Goal: Task Accomplishment & Management: Use online tool/utility

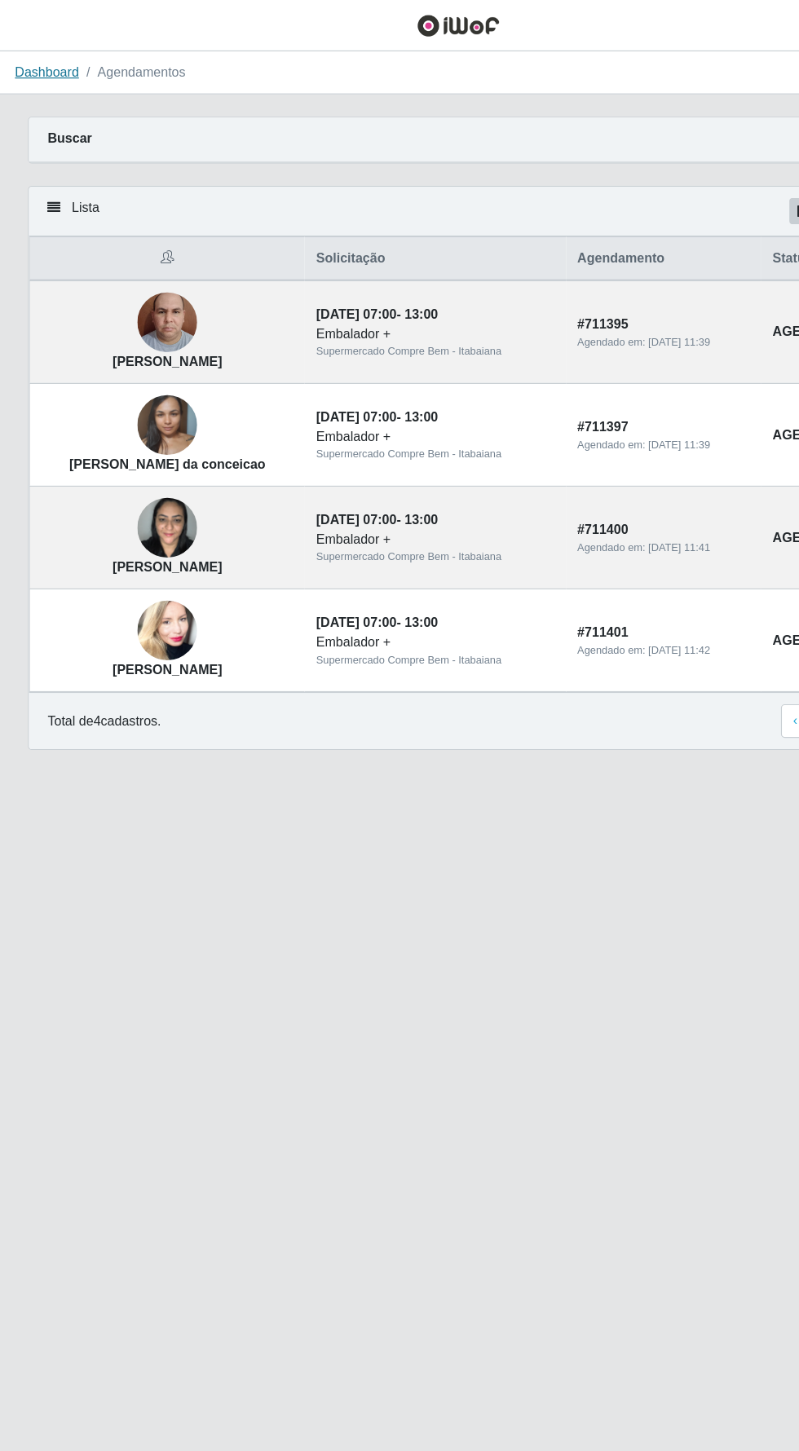
click at [45, 63] on link "Dashboard" at bounding box center [41, 62] width 56 height 13
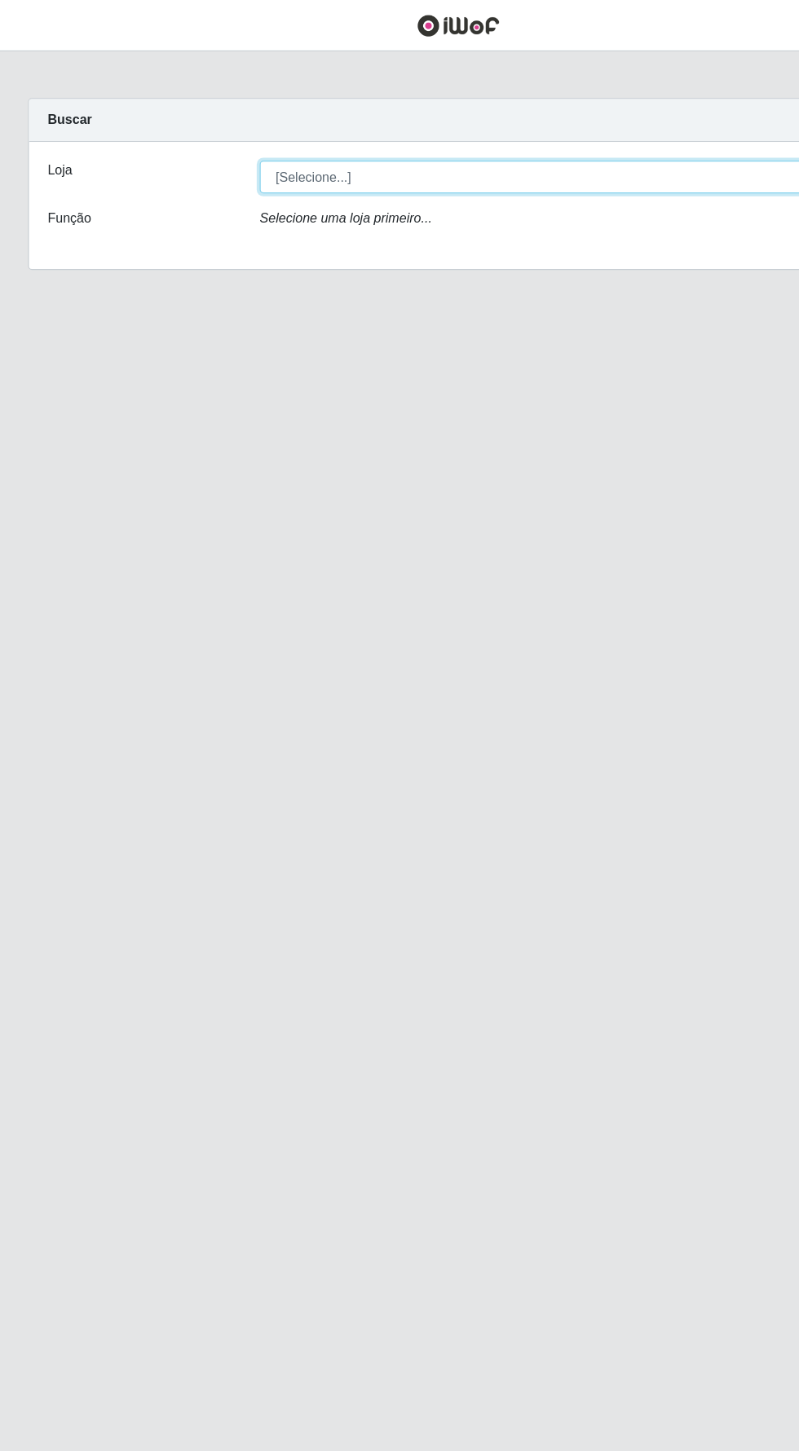
click at [284, 149] on select "[Selecione...] Supermercado Compre Bem - Itabaiana" at bounding box center [492, 154] width 531 height 29
select select "264"
click at [227, 140] on select "[Selecione...] Supermercado Compre Bem - Itabaiana" at bounding box center [492, 154] width 531 height 29
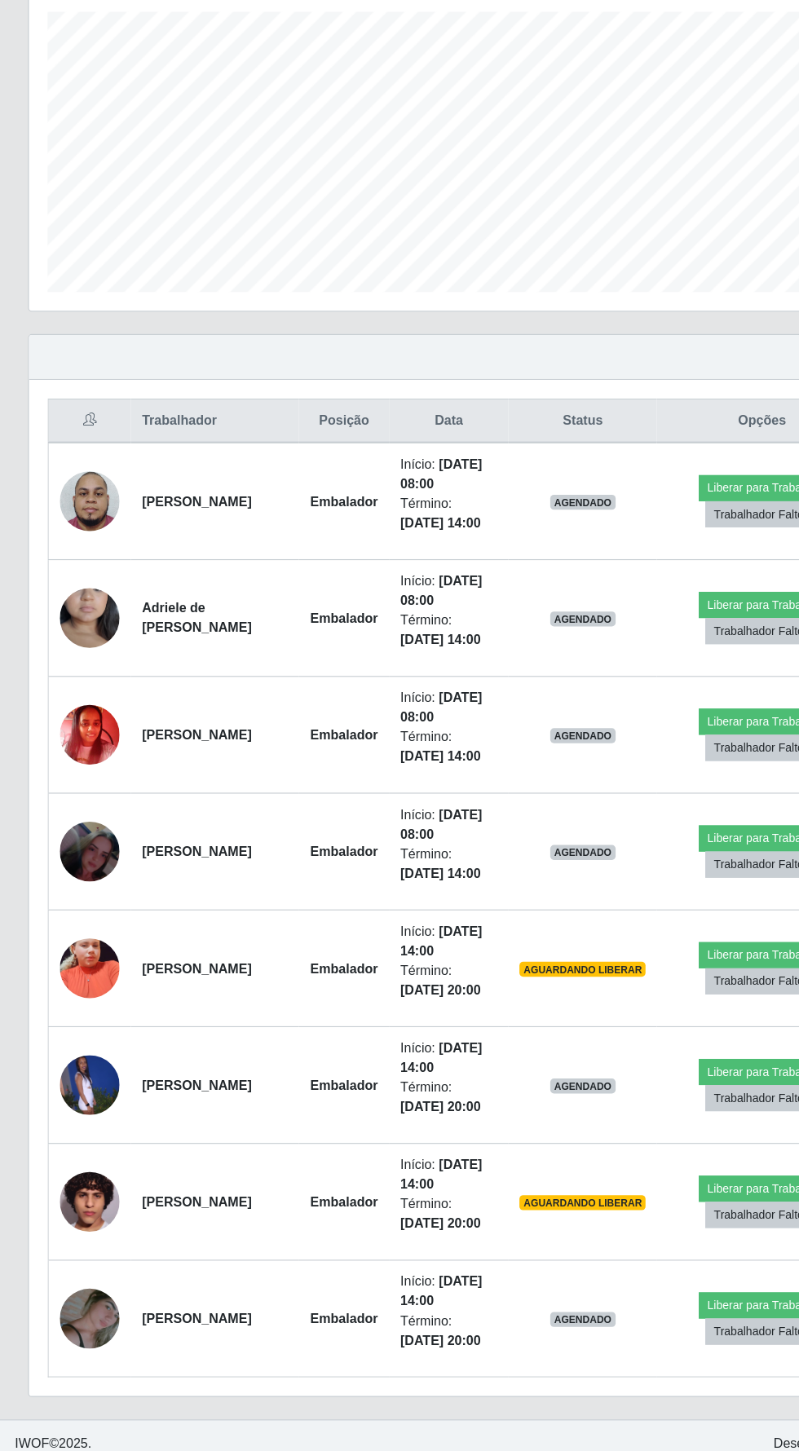
scroll to position [151, 0]
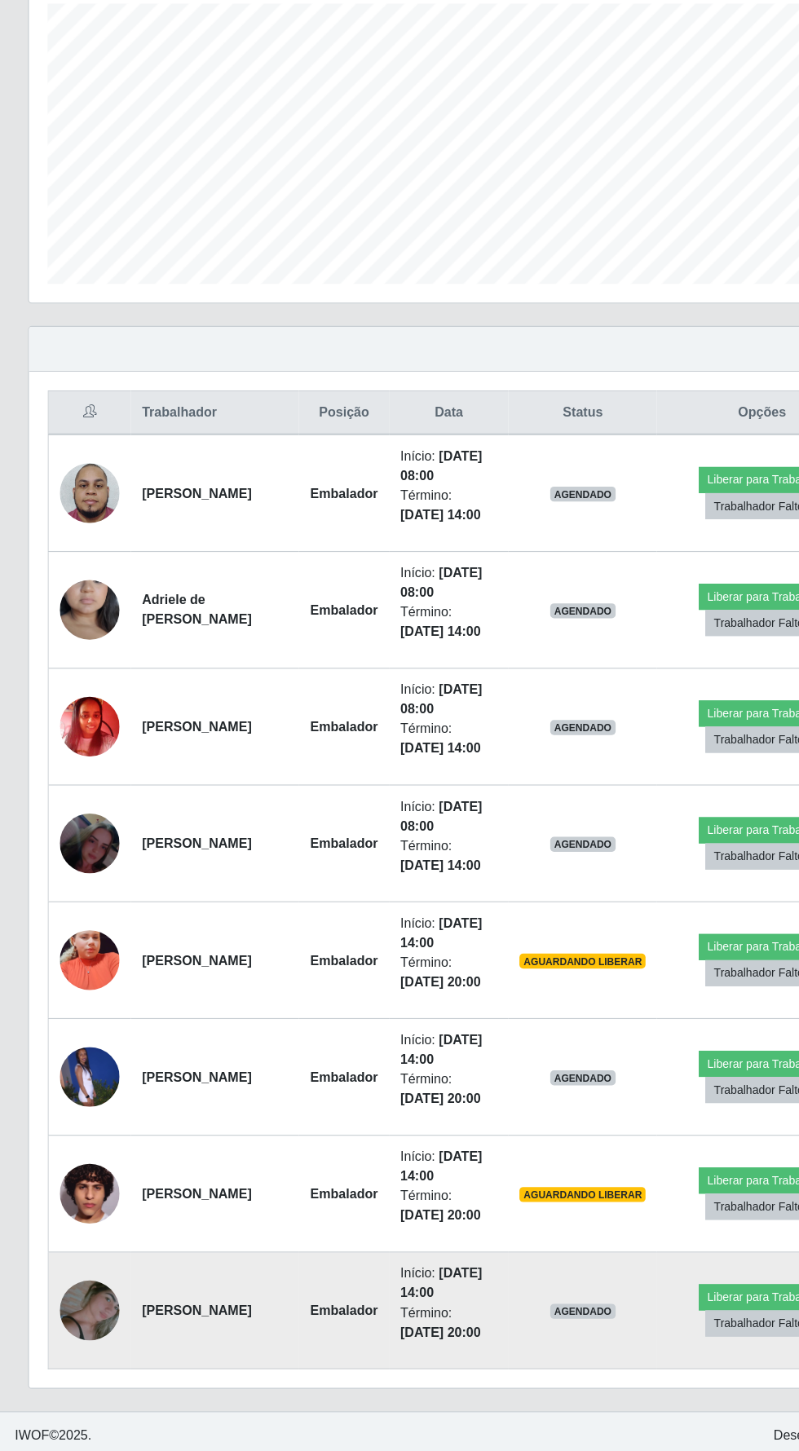
click at [64, 1314] on img at bounding box center [78, 1328] width 52 height 84
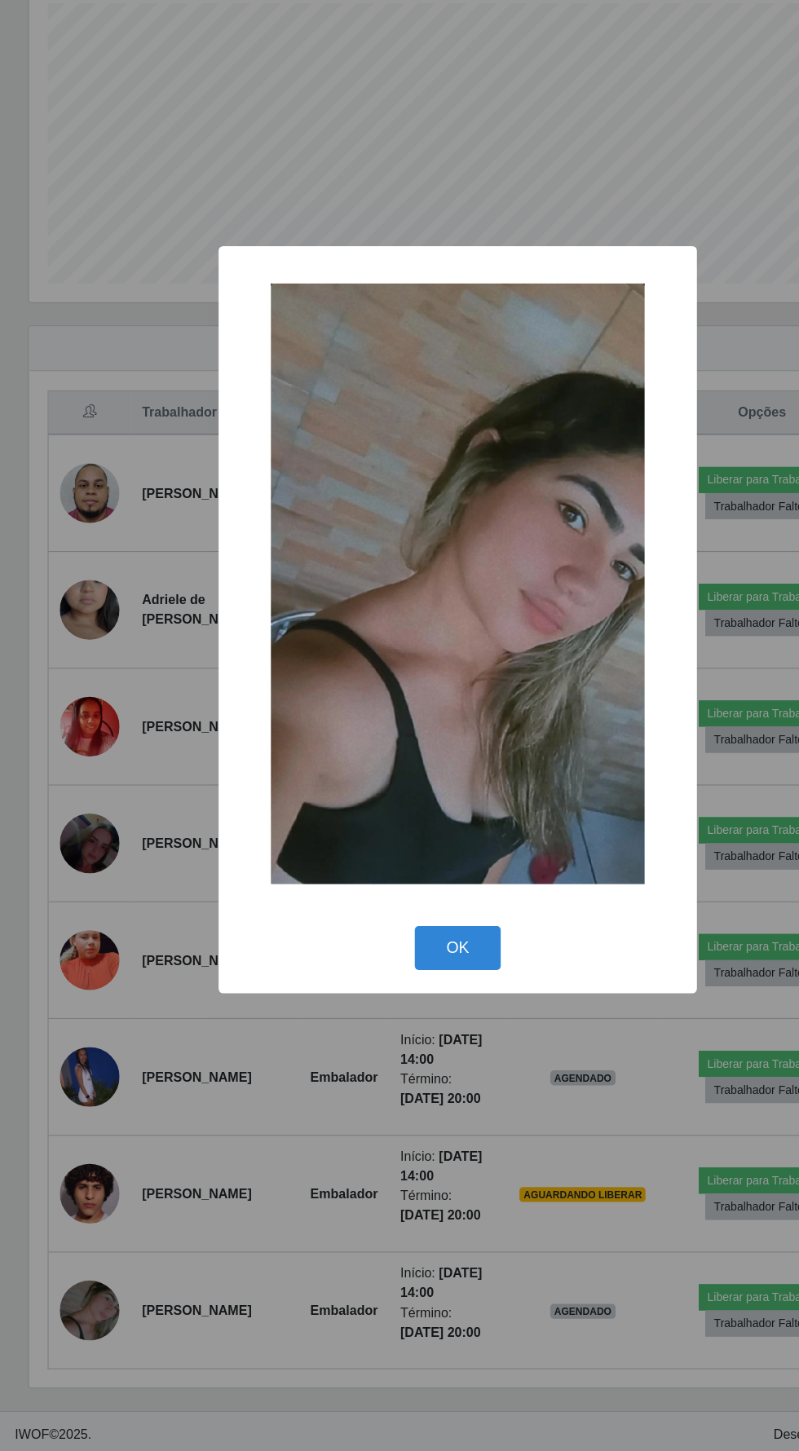
click at [368, 1234] on div "× OK Cancel" at bounding box center [399, 725] width 799 height 1451
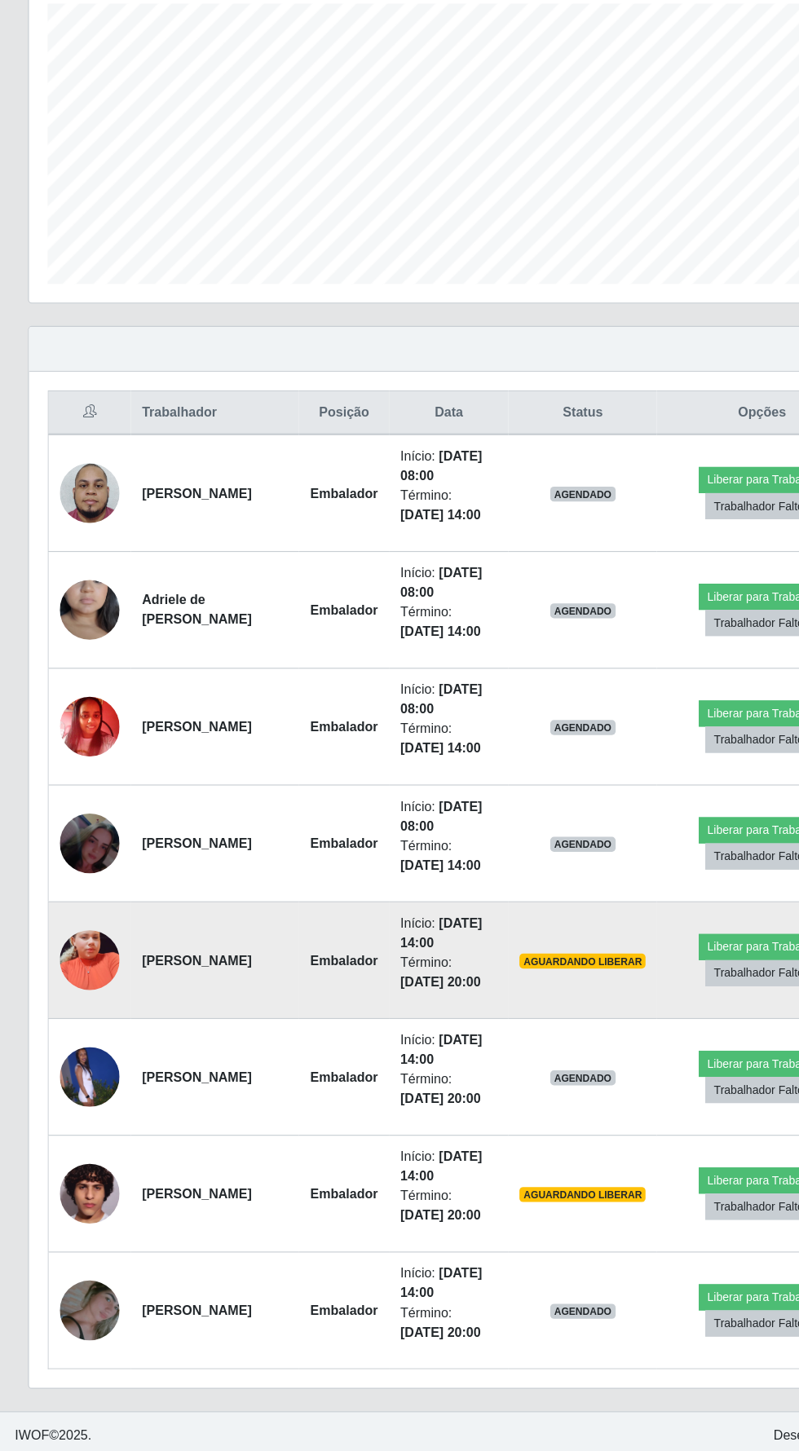
click at [84, 1001] on img at bounding box center [78, 1022] width 52 height 93
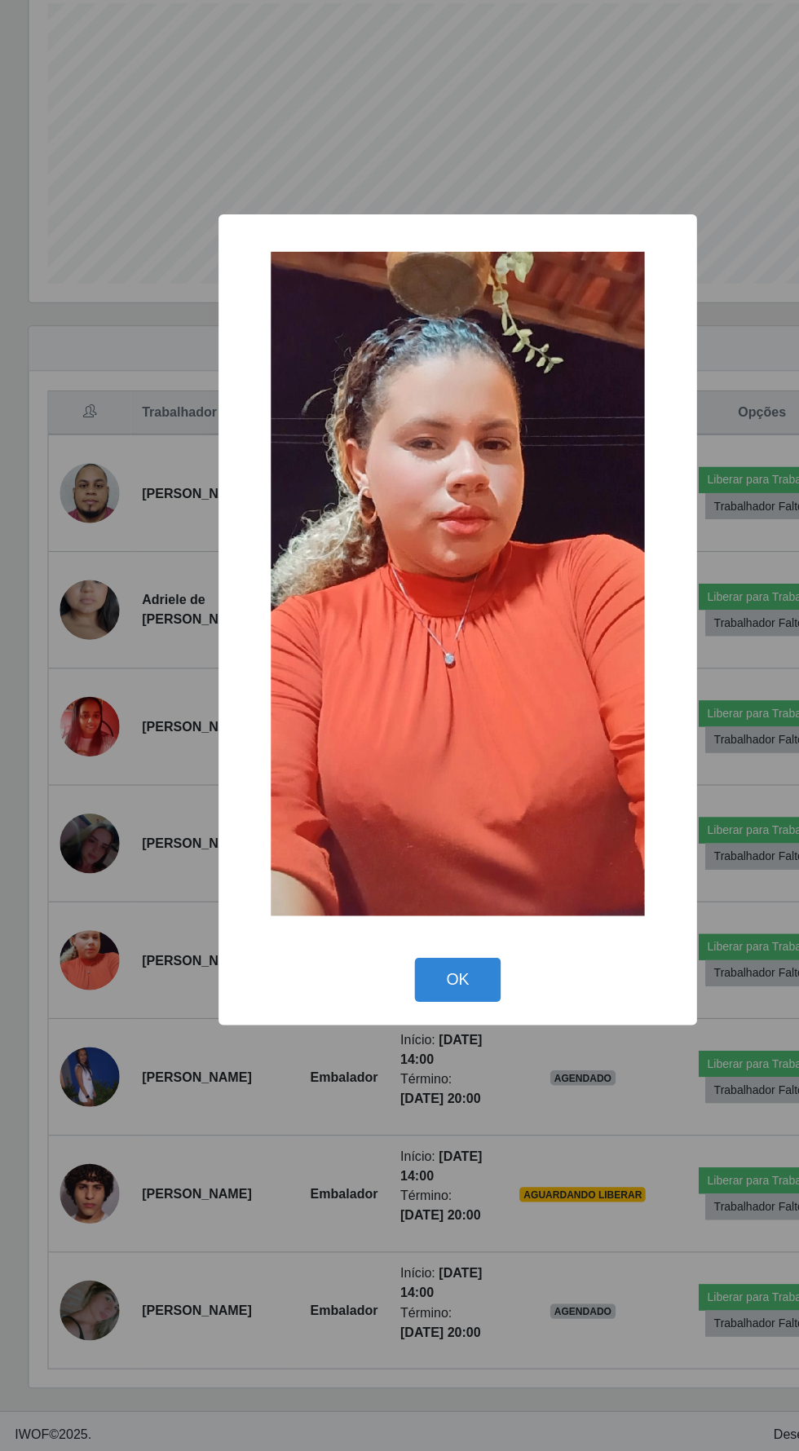
click at [373, 1317] on div "× OK Cancel" at bounding box center [399, 725] width 799 height 1451
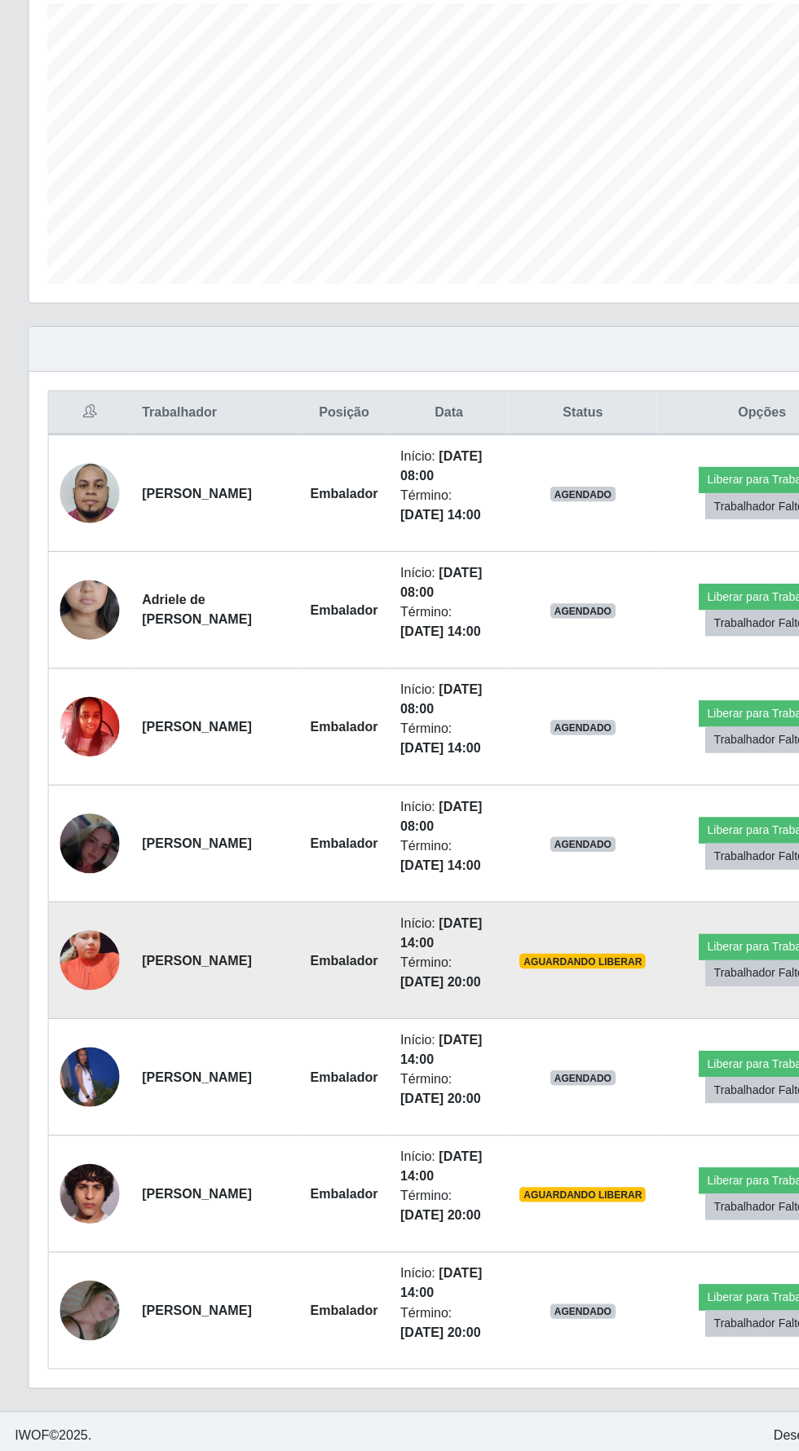
click at [96, 996] on td at bounding box center [78, 1023] width 73 height 102
click at [70, 1018] on img at bounding box center [78, 1022] width 52 height 93
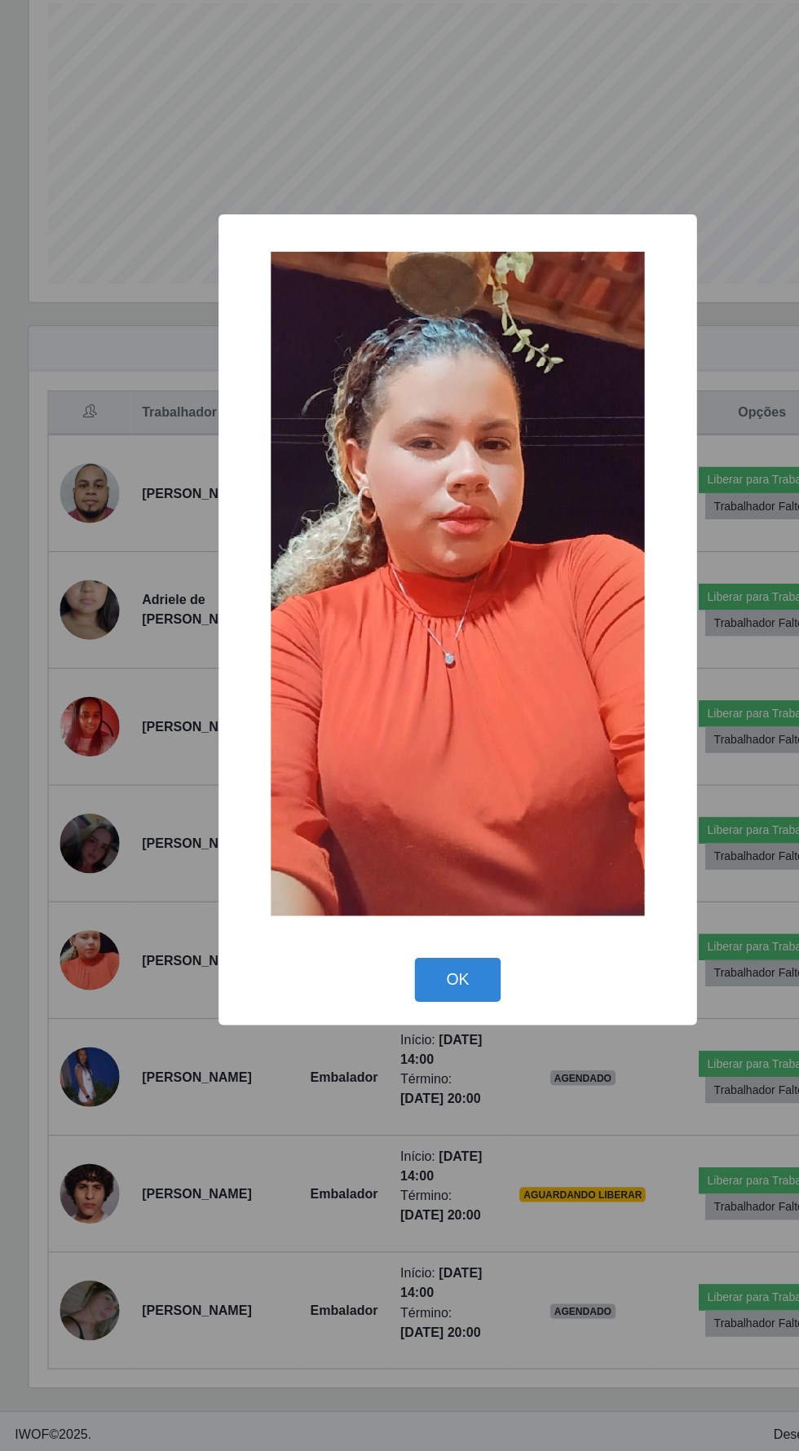
click at [268, 1301] on div "× OK Cancel" at bounding box center [399, 725] width 799 height 1451
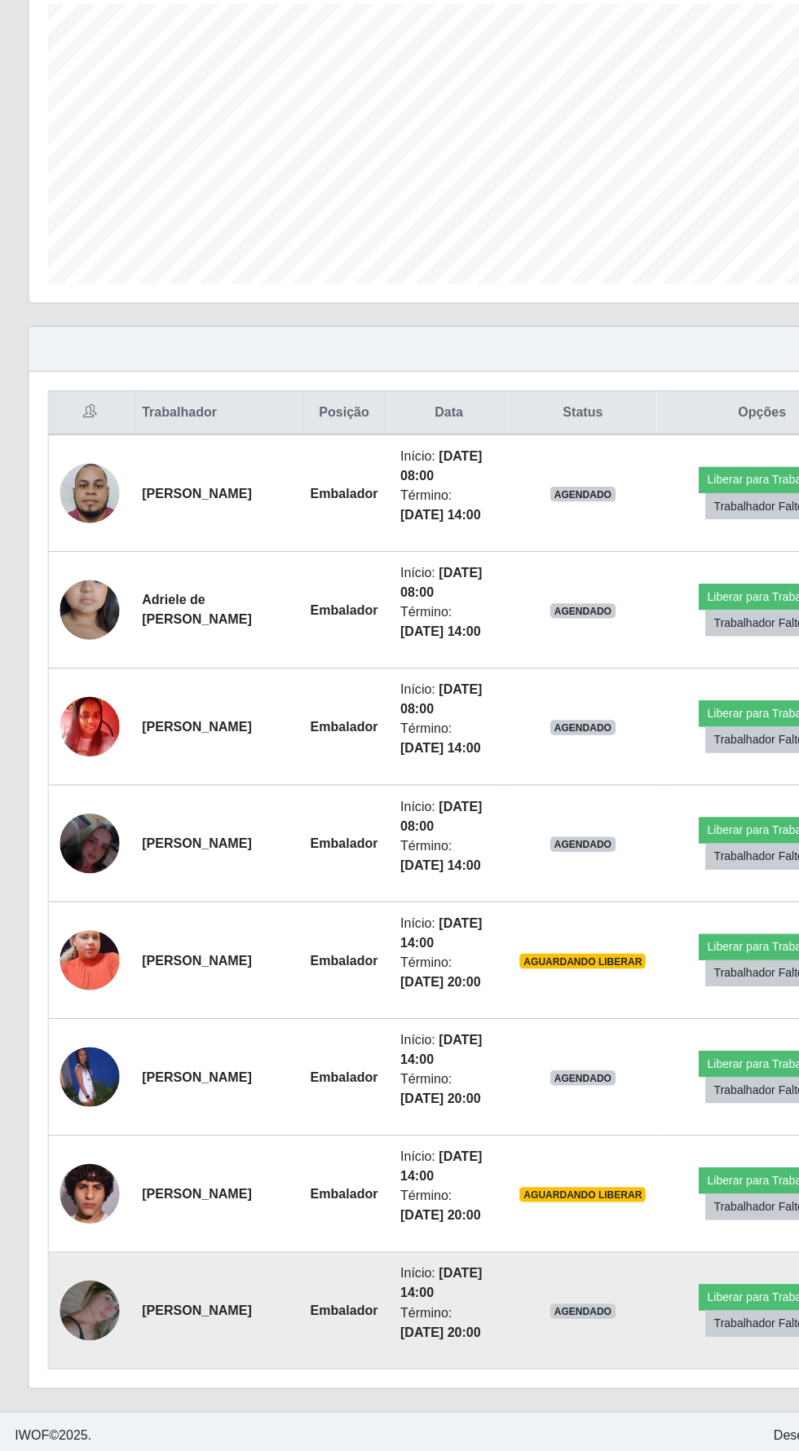
click at [95, 1323] on img at bounding box center [78, 1328] width 52 height 84
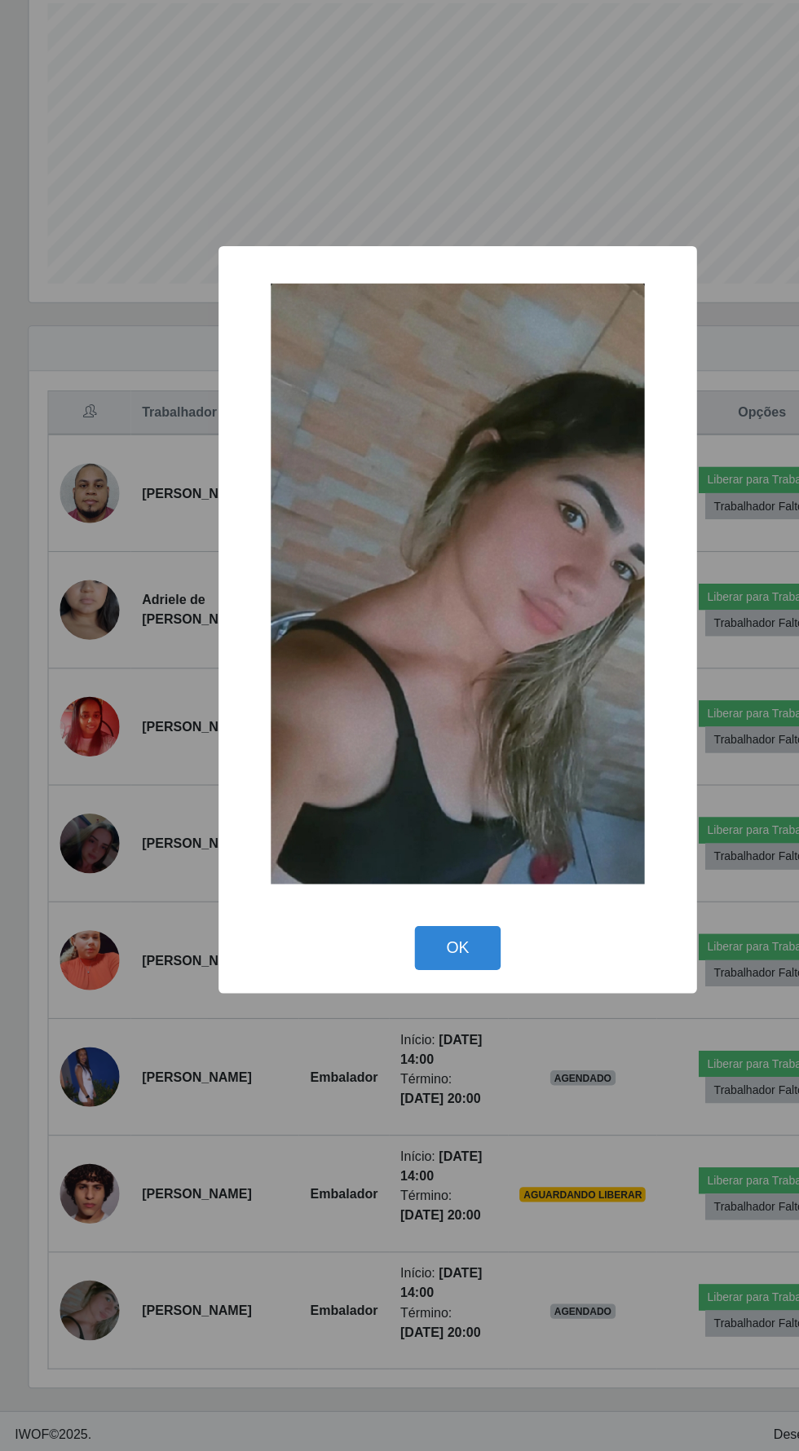
click at [400, 1239] on div "× OK Cancel" at bounding box center [399, 725] width 799 height 1451
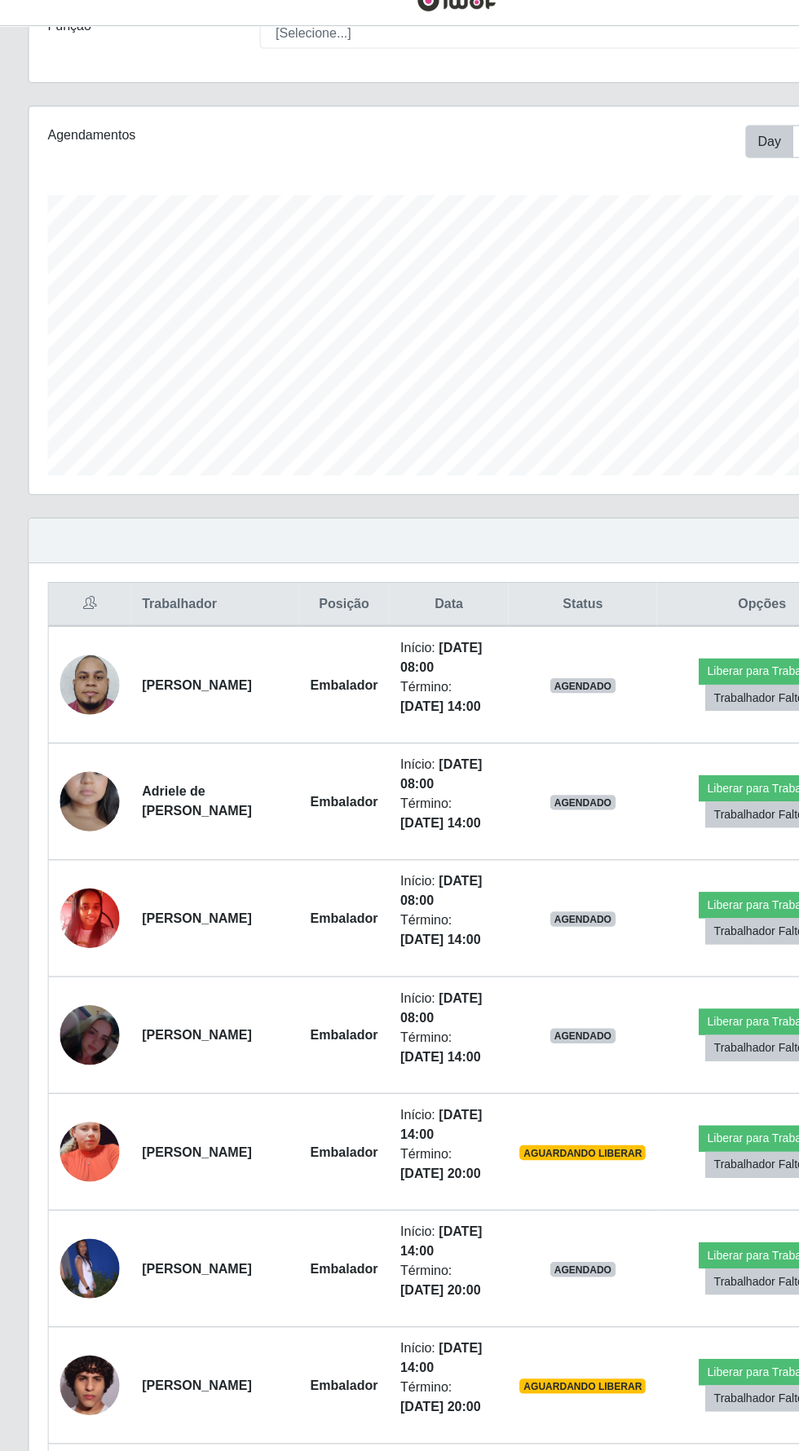
scroll to position [0, 0]
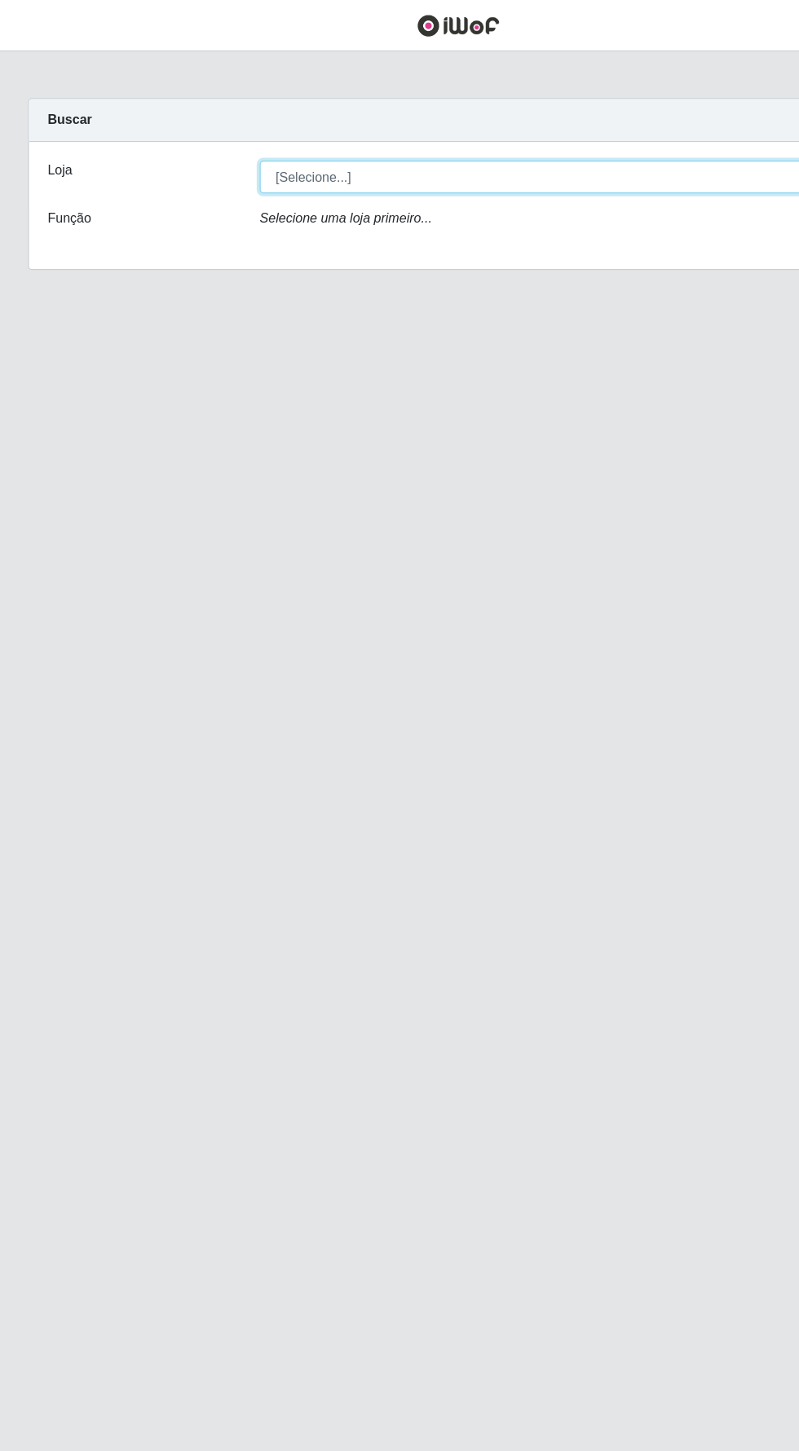
click at [441, 149] on select "[Selecione...] Supermercado Compre Bem - Itabaiana" at bounding box center [492, 154] width 531 height 29
select select "264"
click at [227, 140] on select "[Selecione...] Supermercado Compre Bem - Itabaiana" at bounding box center [492, 154] width 531 height 29
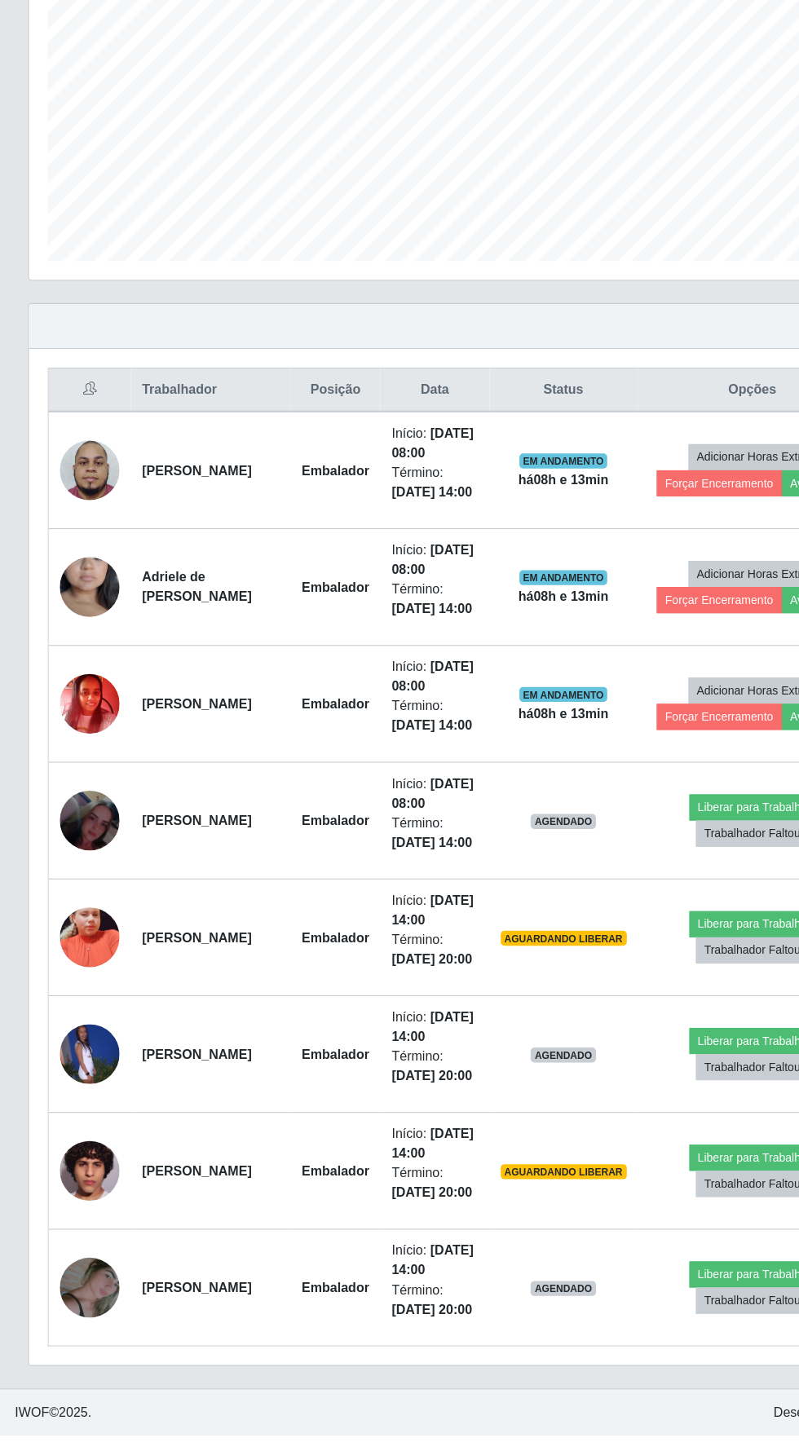
scroll to position [308, 0]
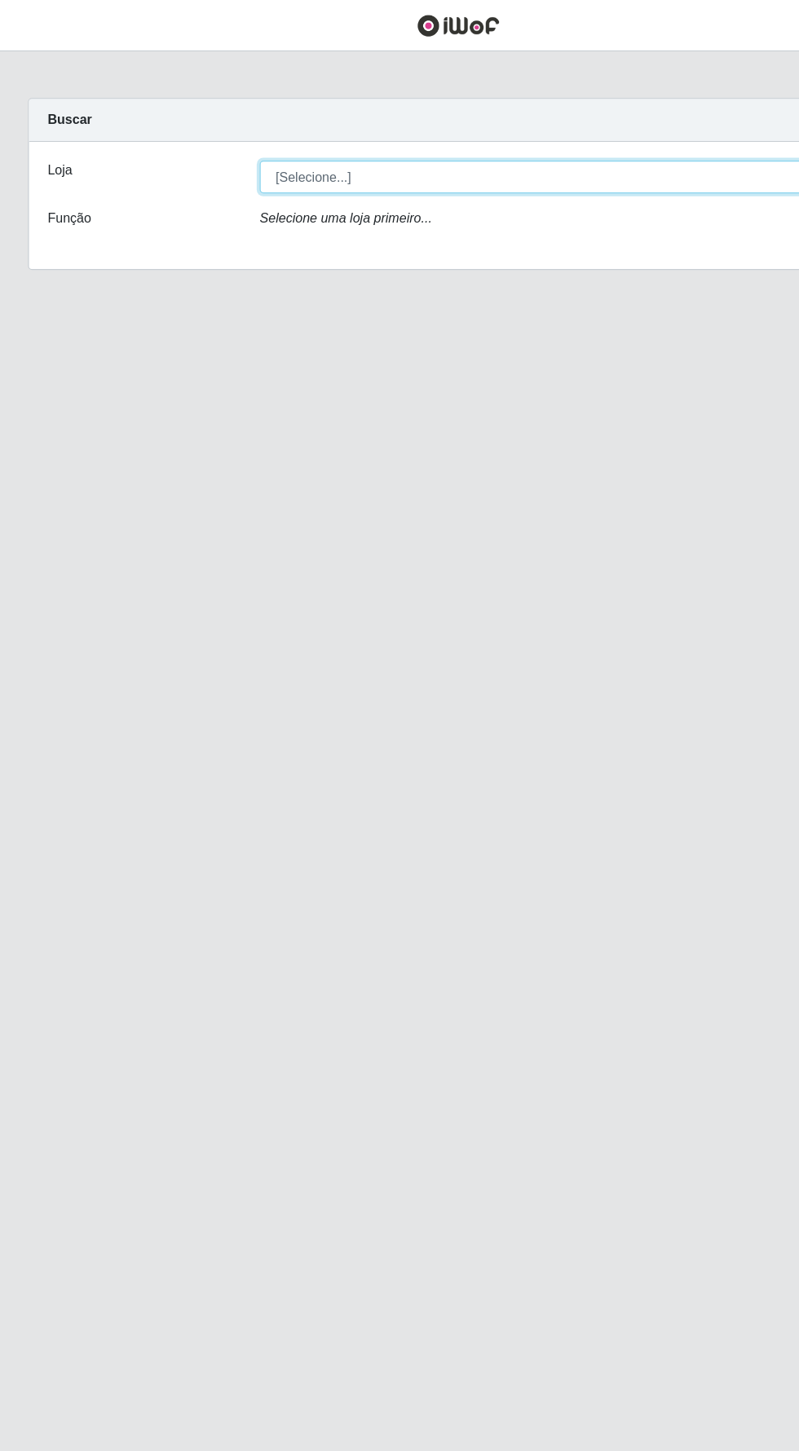
click at [537, 155] on select "[Selecione...] Supermercado Compre Bem - Itabaiana" at bounding box center [492, 154] width 531 height 29
select select "264"
click at [227, 140] on select "[Selecione...] Supermercado Compre Bem - Itabaiana" at bounding box center [492, 154] width 531 height 29
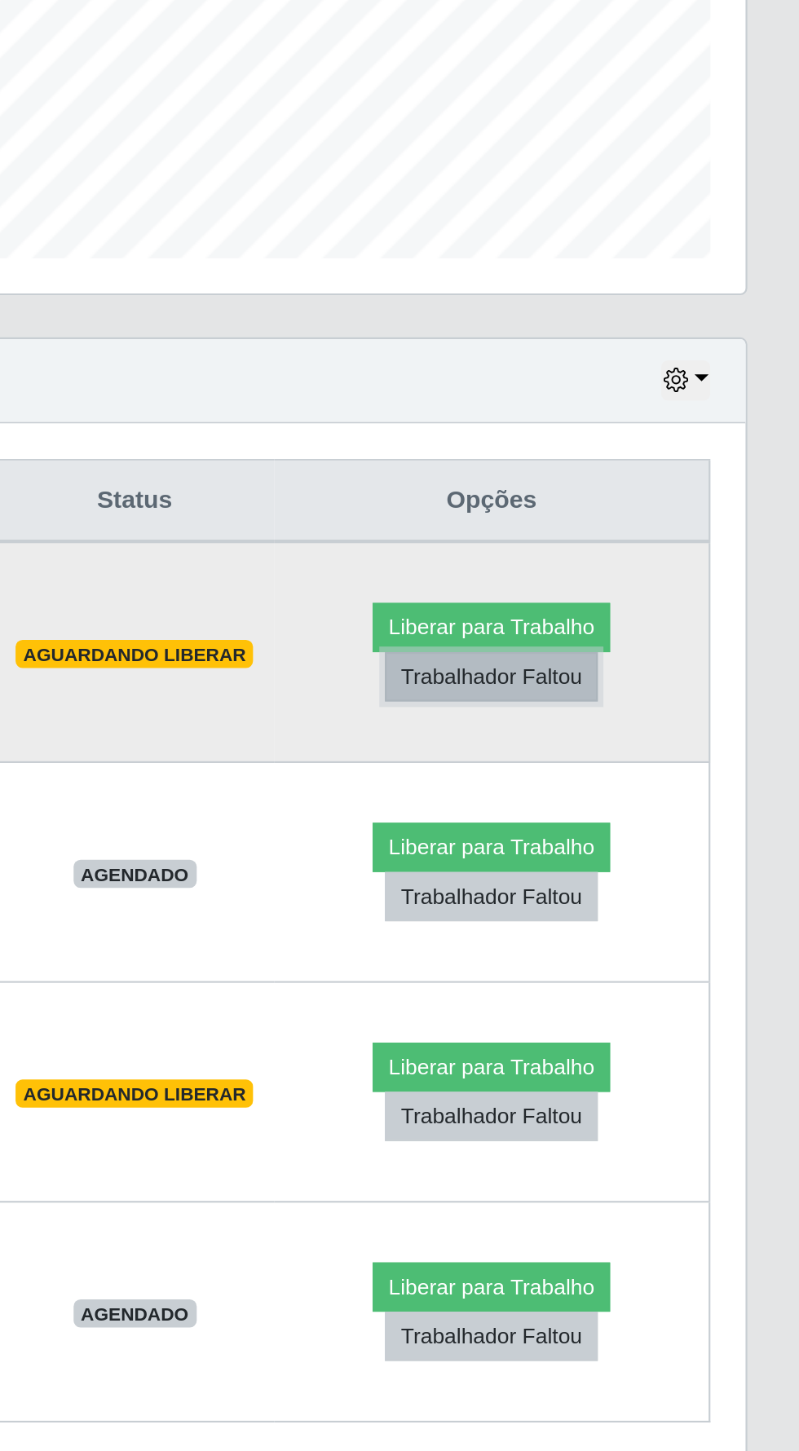
click at [686, 777] on button "Trabalhador Faltou" at bounding box center [655, 776] width 99 height 23
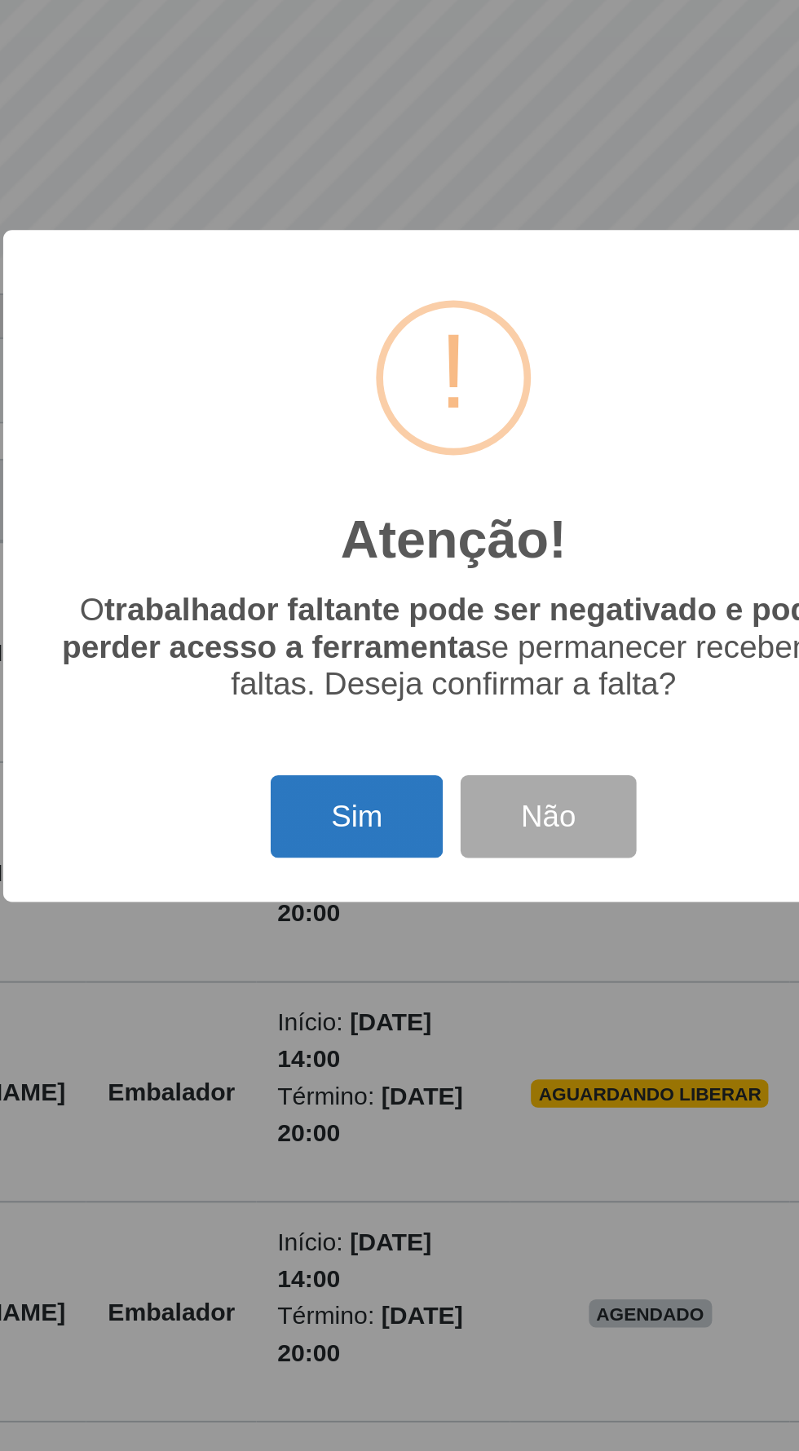
click at [339, 861] on button "Sim" at bounding box center [354, 841] width 79 height 38
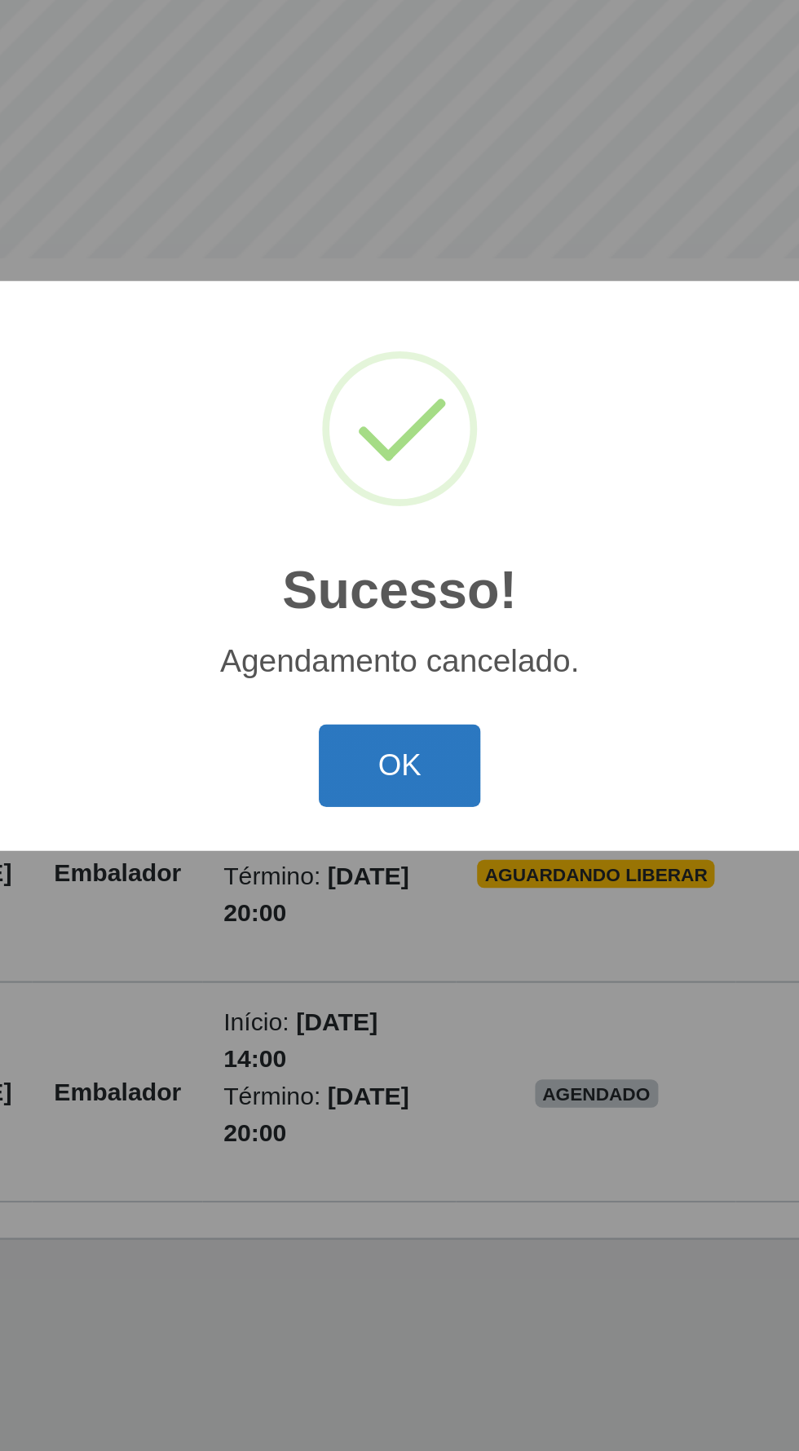
click at [385, 837] on button "OK" at bounding box center [400, 818] width 76 height 38
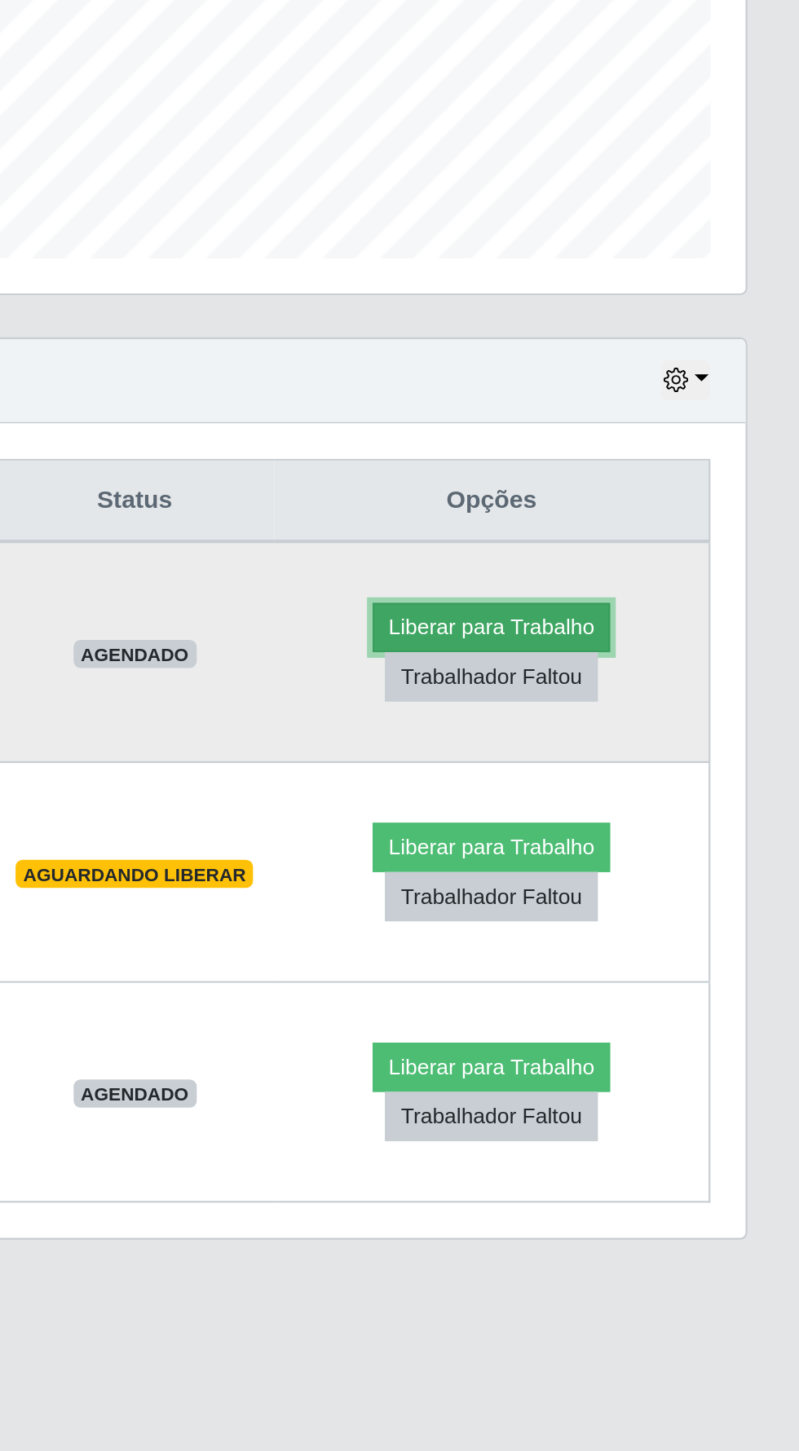
click at [683, 745] on button "Liberar para Trabalho" at bounding box center [656, 754] width 110 height 23
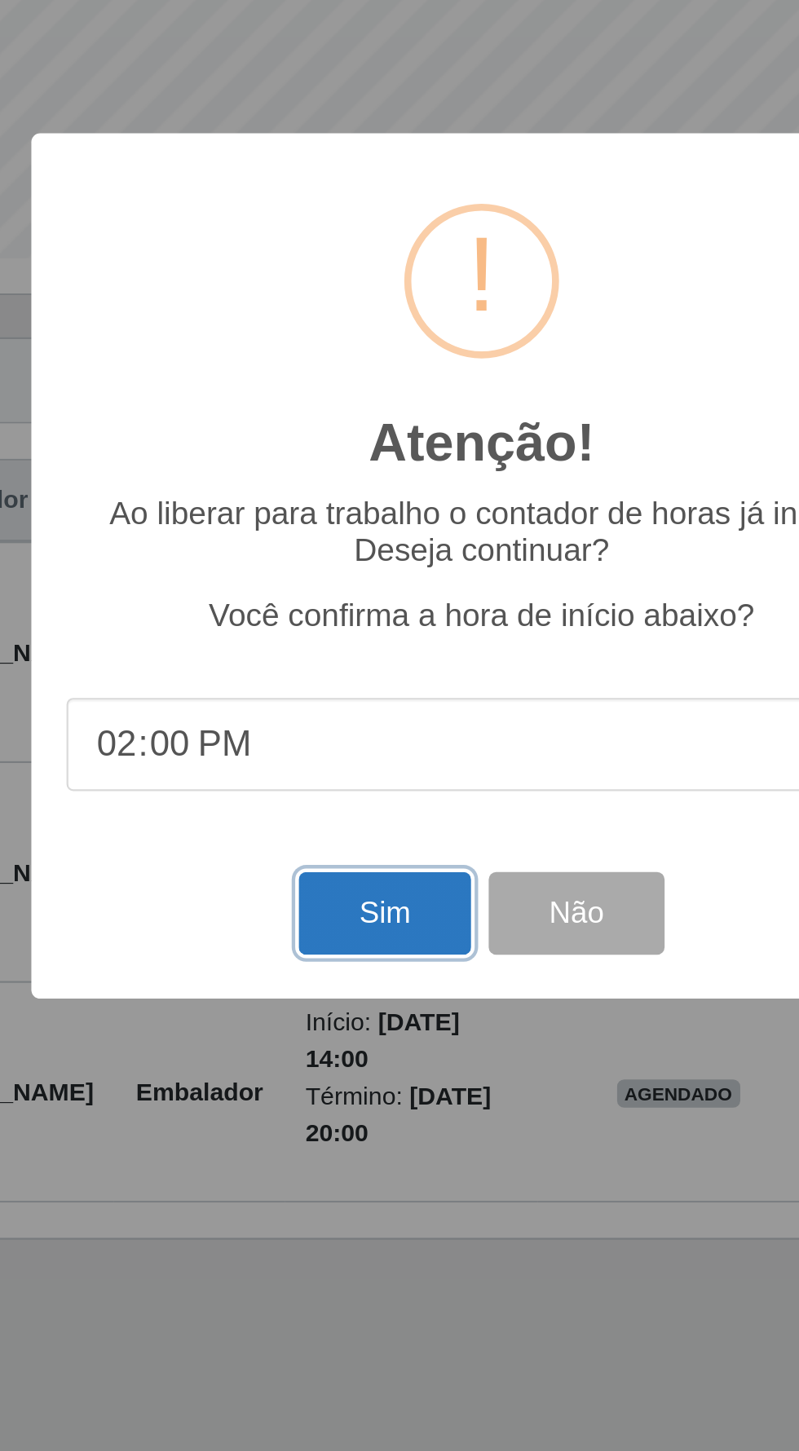
click at [346, 906] on button "Sim" at bounding box center [354, 886] width 79 height 38
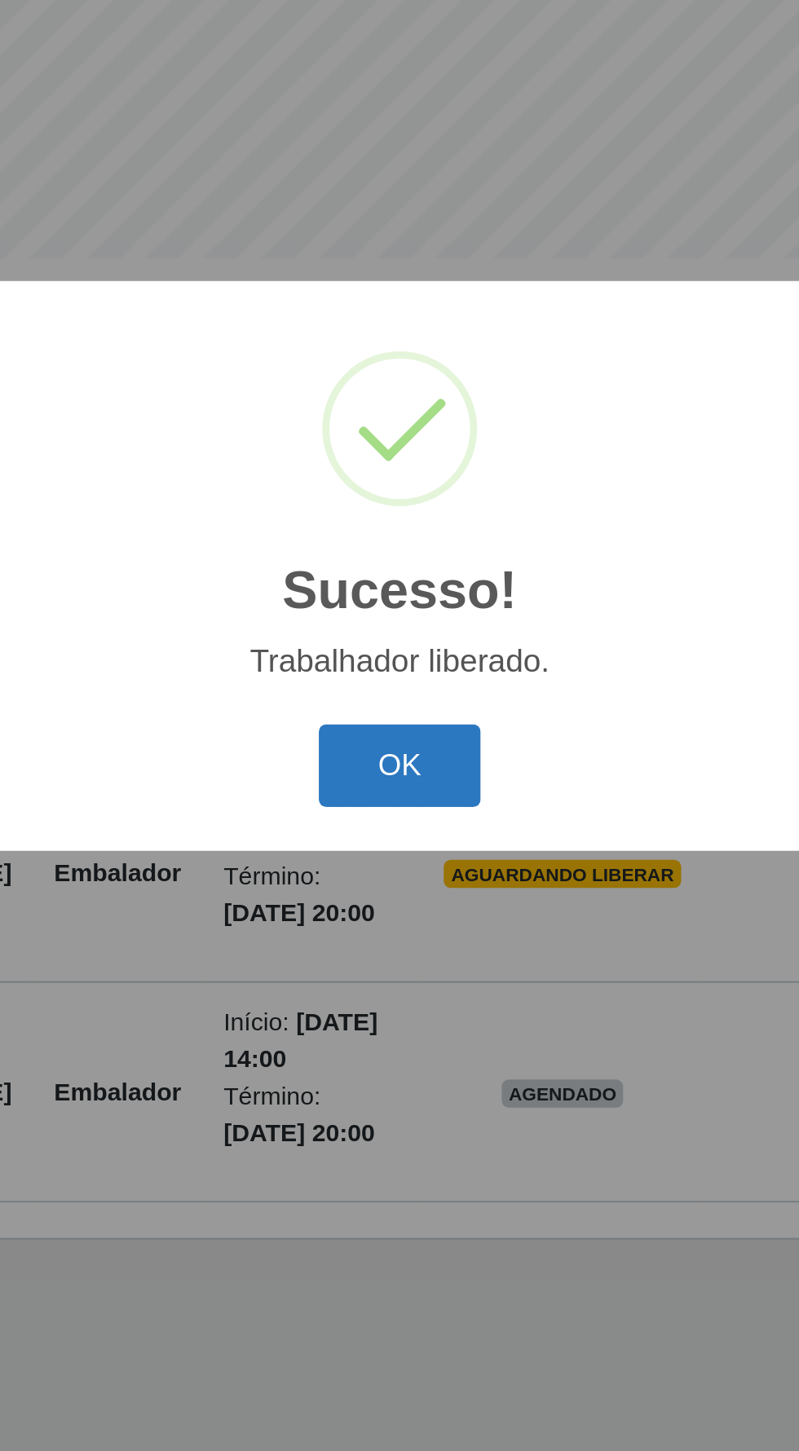
click at [399, 837] on button "OK" at bounding box center [400, 818] width 76 height 38
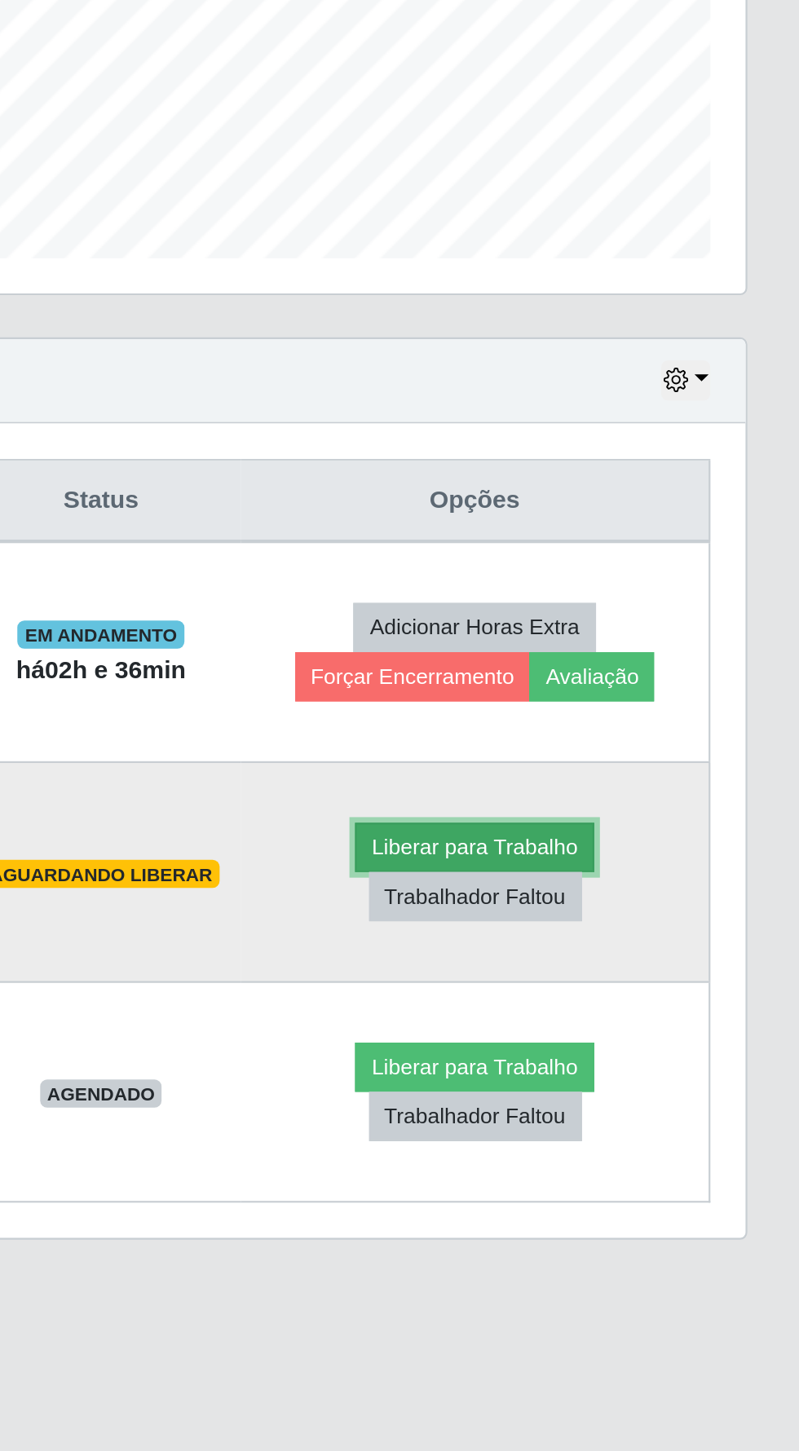
click at [677, 848] on button "Liberar para Trabalho" at bounding box center [648, 855] width 110 height 23
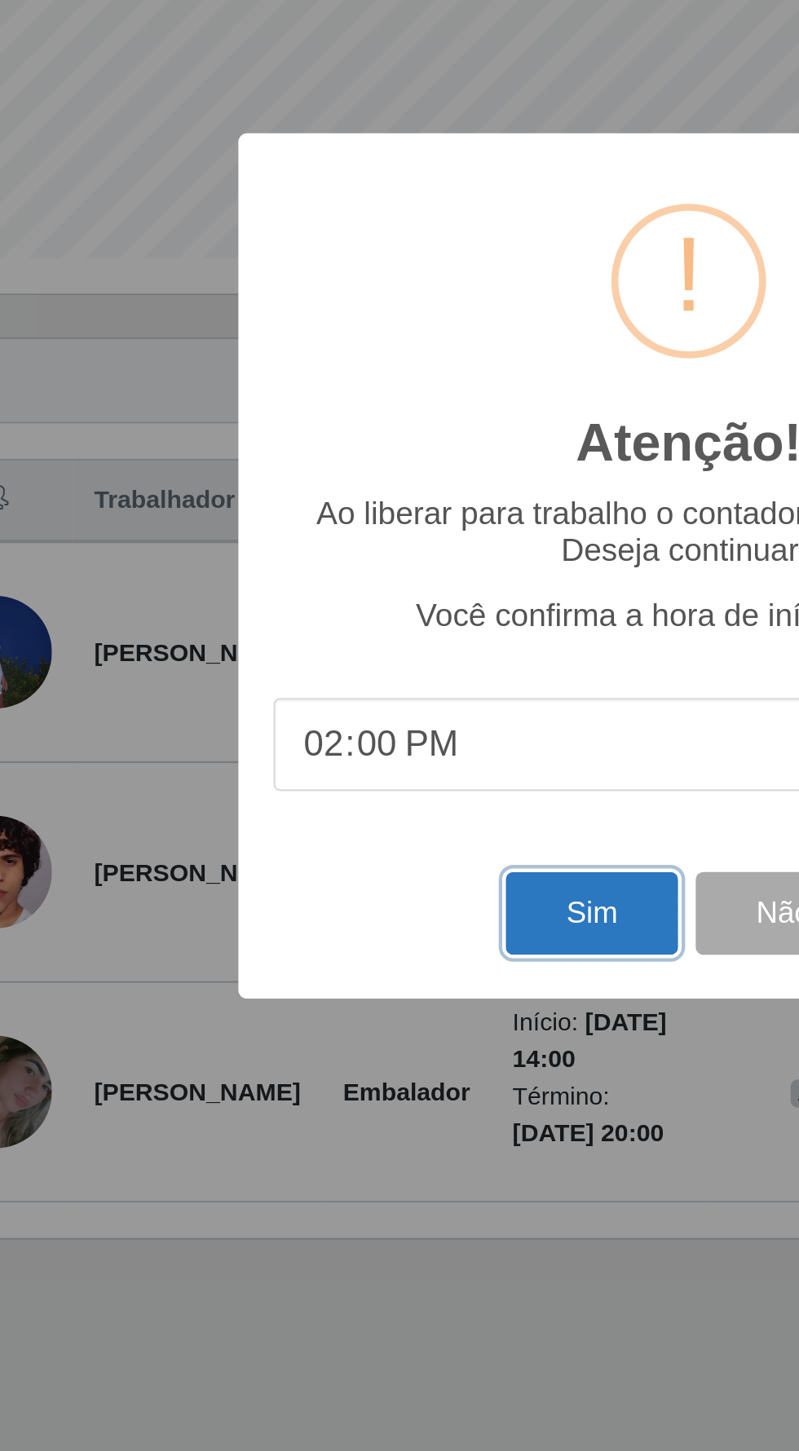
click at [337, 906] on button "Sim" at bounding box center [354, 886] width 79 height 38
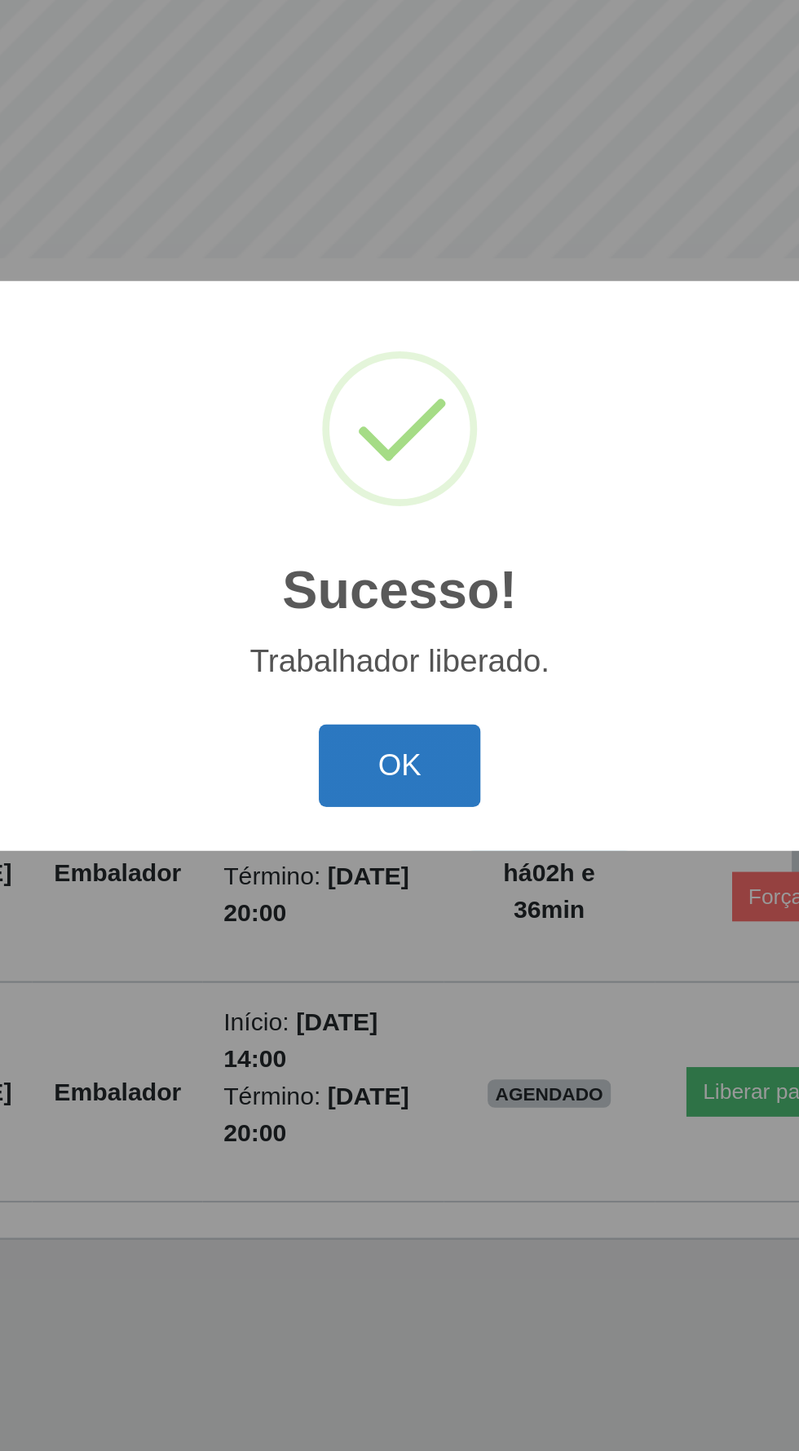
click at [389, 837] on button "OK" at bounding box center [400, 818] width 76 height 38
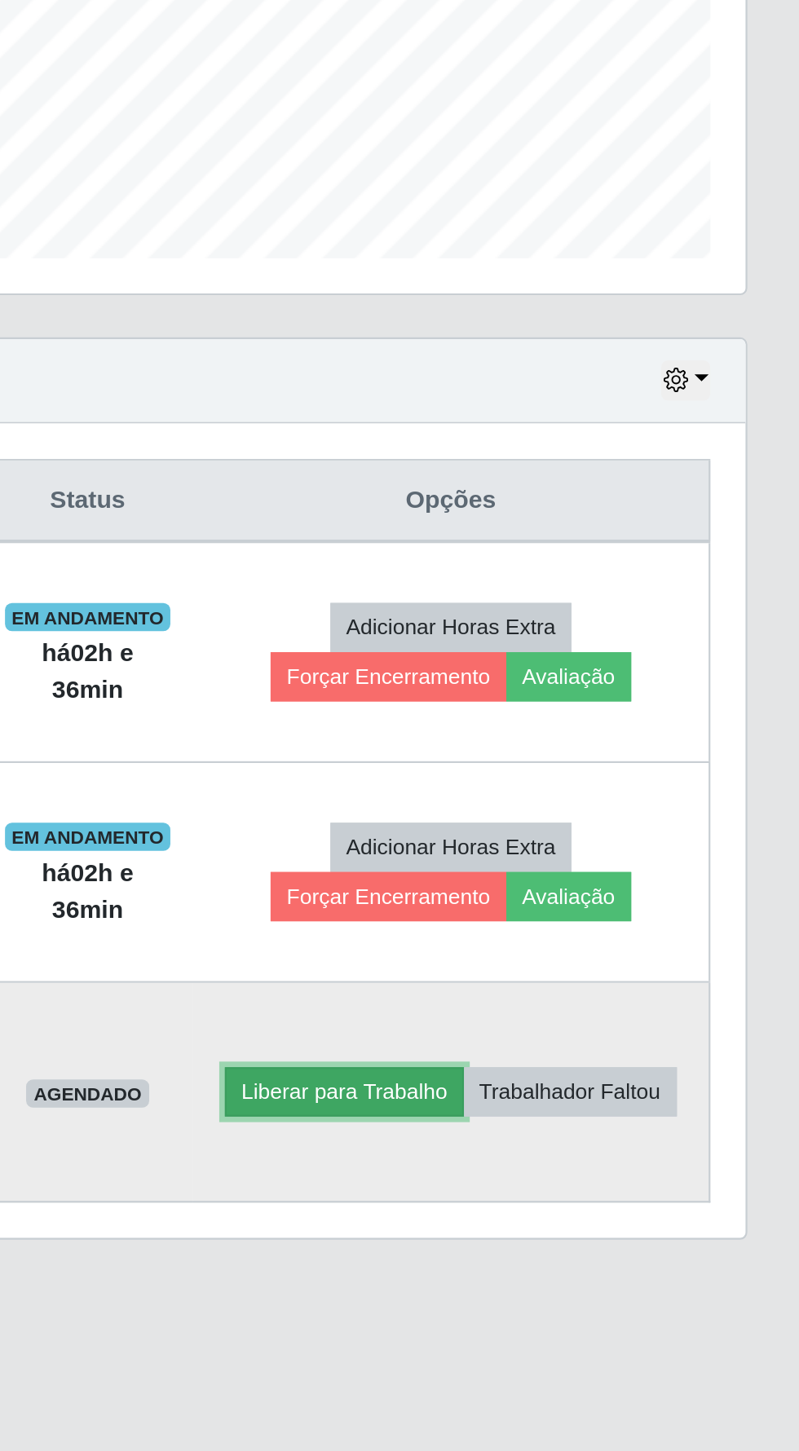
click at [642, 958] on button "Liberar para Trabalho" at bounding box center [587, 969] width 110 height 23
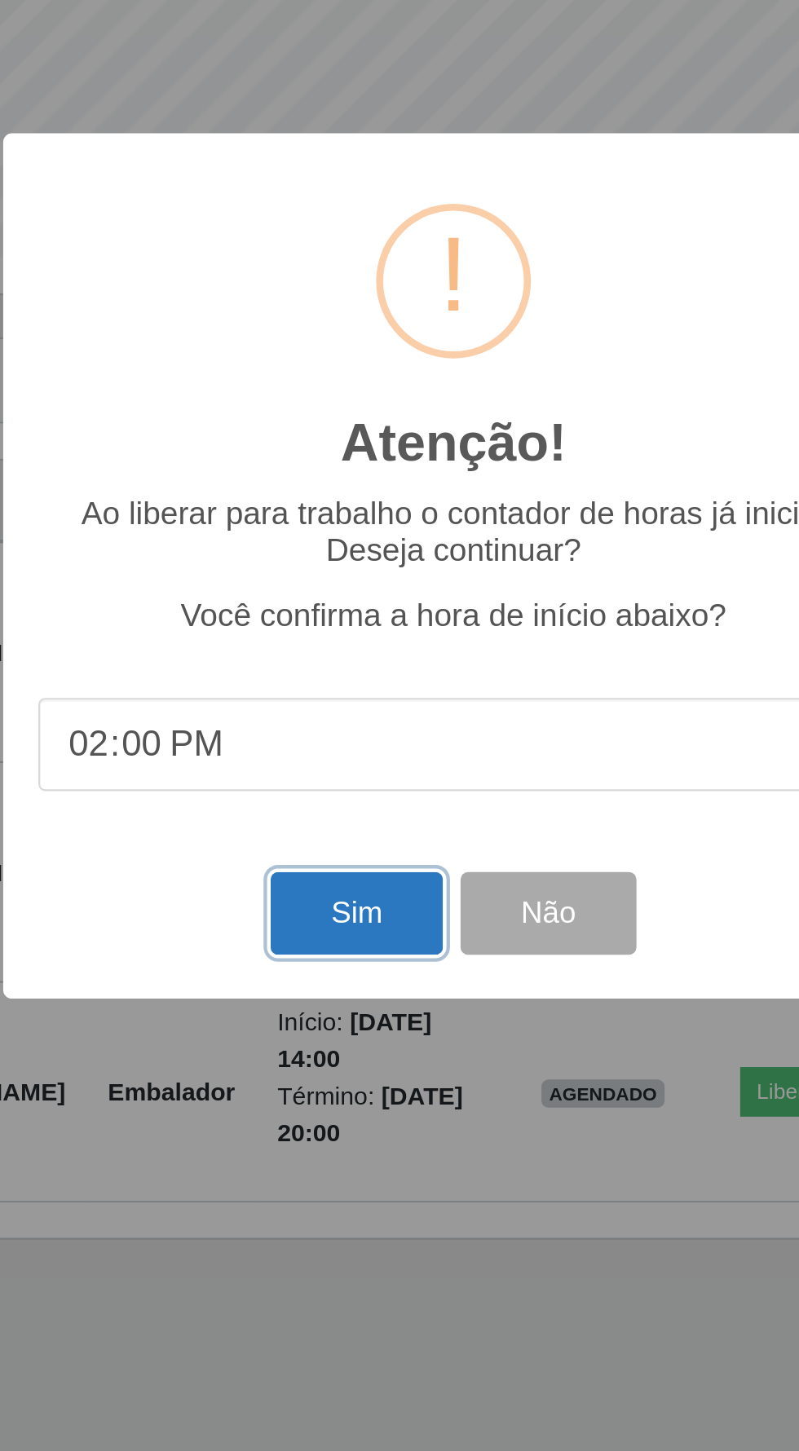
click at [335, 906] on button "Sim" at bounding box center [354, 886] width 79 height 38
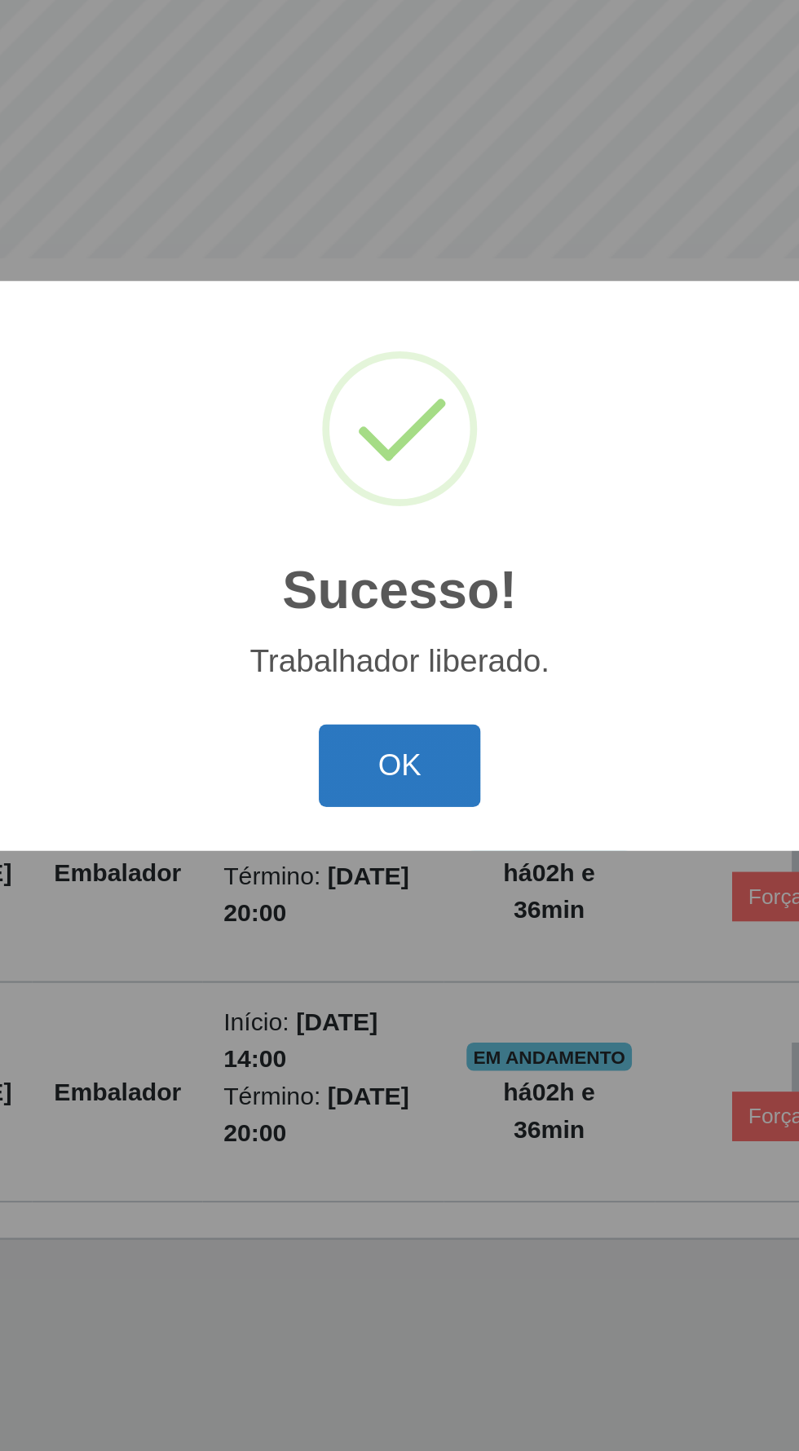
click at [399, 837] on button "OK" at bounding box center [400, 818] width 76 height 38
